Goal: Navigation & Orientation: Find specific page/section

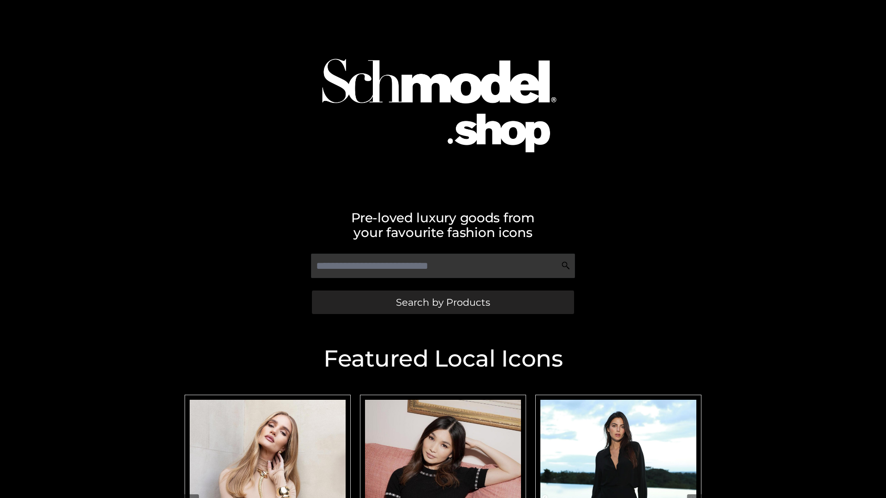
click at [442, 302] on span "Search by Products" at bounding box center [443, 303] width 94 height 10
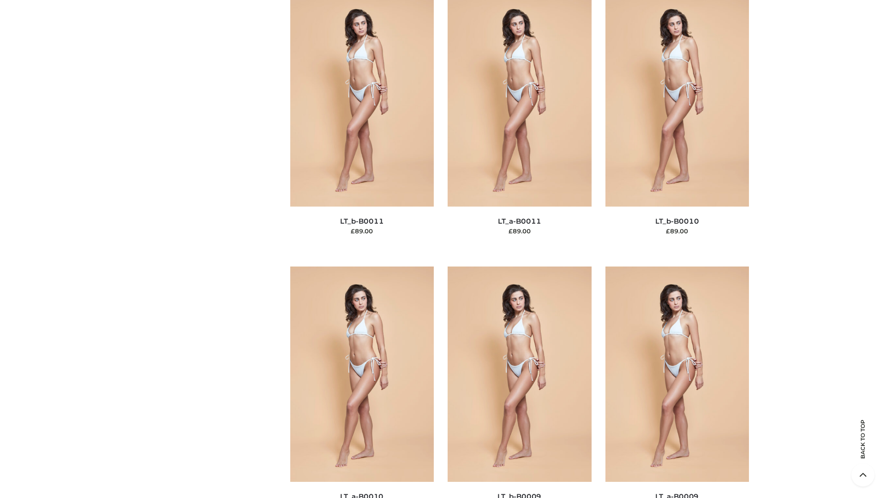
scroll to position [4143, 0]
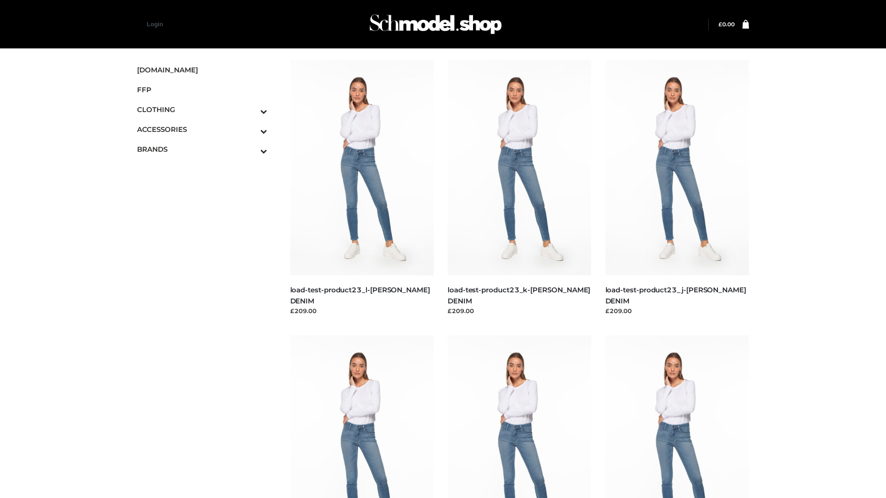
scroll to position [809, 0]
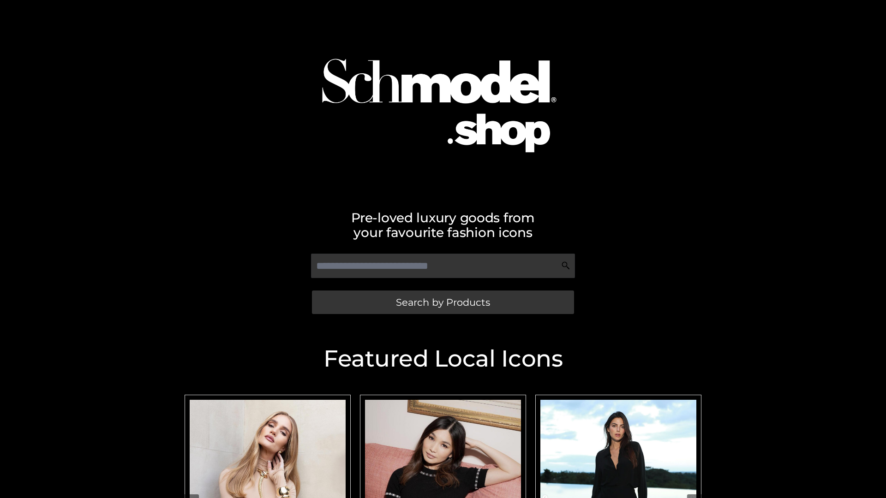
click at [442, 302] on span "Search by Products" at bounding box center [443, 303] width 94 height 10
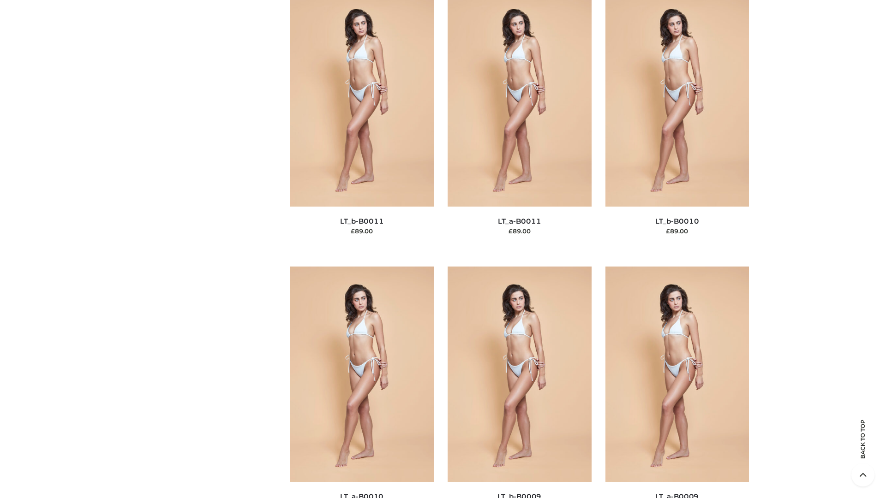
scroll to position [4143, 0]
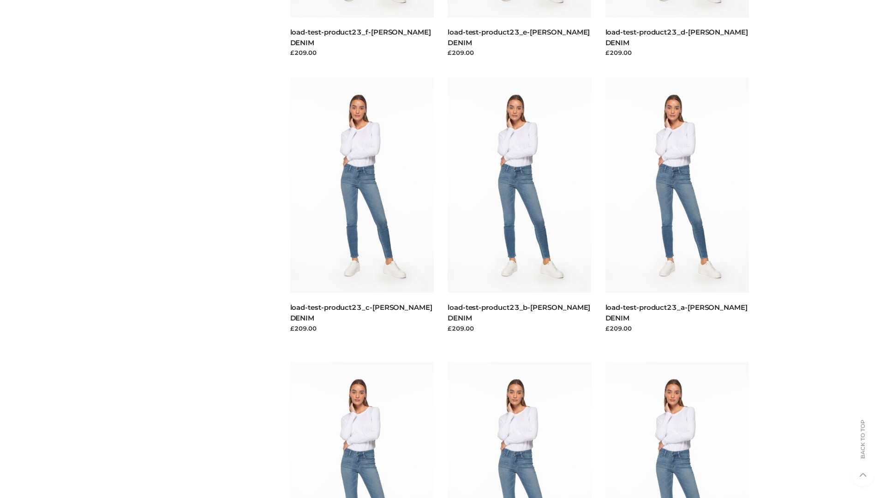
scroll to position [809, 0]
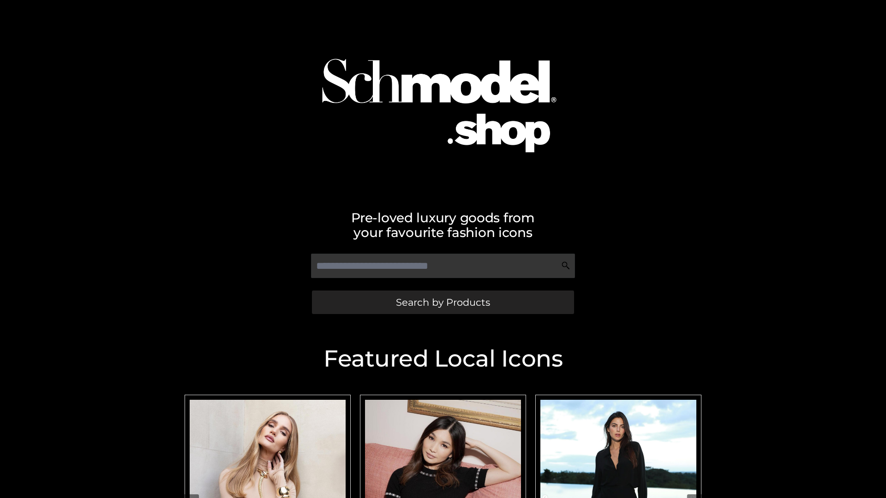
click at [442, 302] on span "Search by Products" at bounding box center [443, 303] width 94 height 10
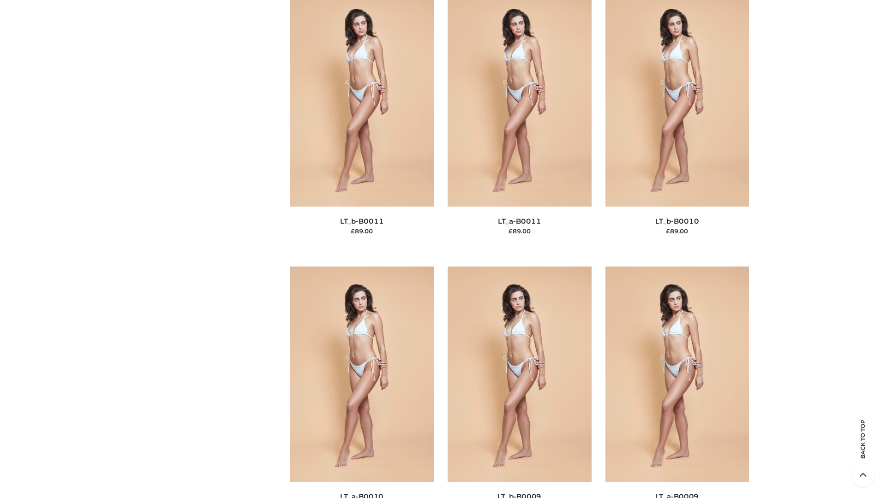
scroll to position [4143, 0]
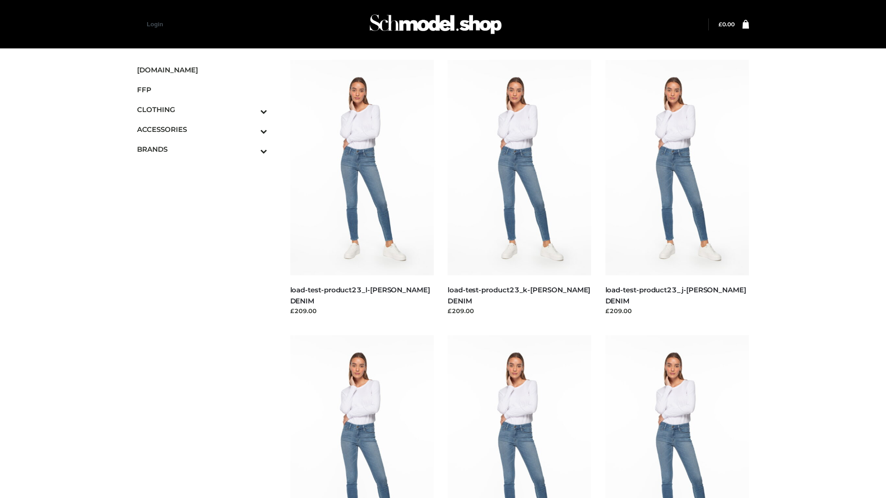
scroll to position [809, 0]
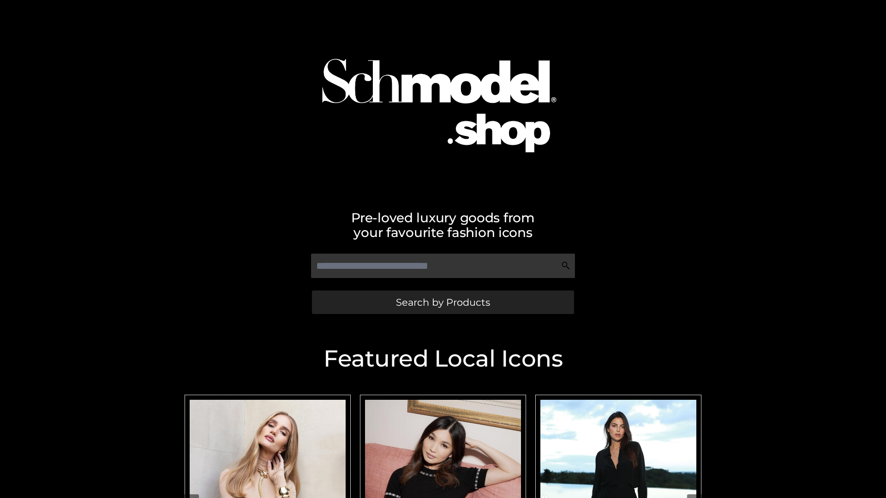
click at [442, 302] on span "Search by Products" at bounding box center [443, 303] width 94 height 10
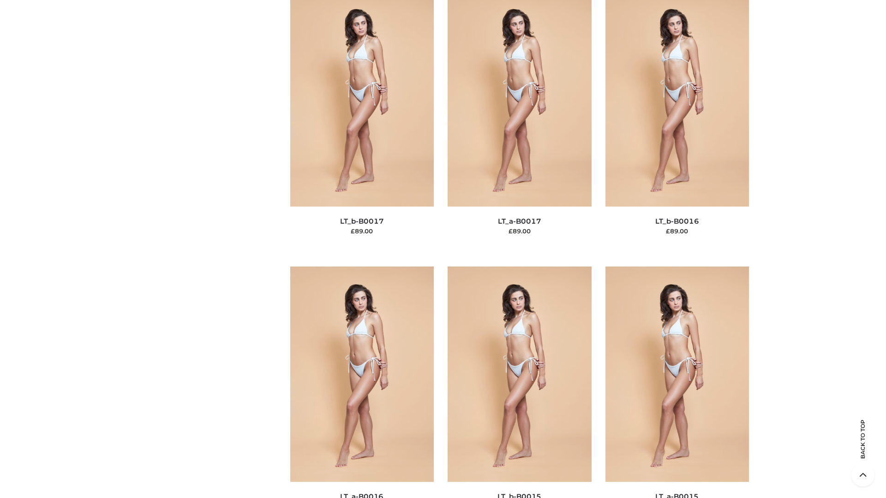
scroll to position [4143, 0]
